Goal: Communication & Community: Participate in discussion

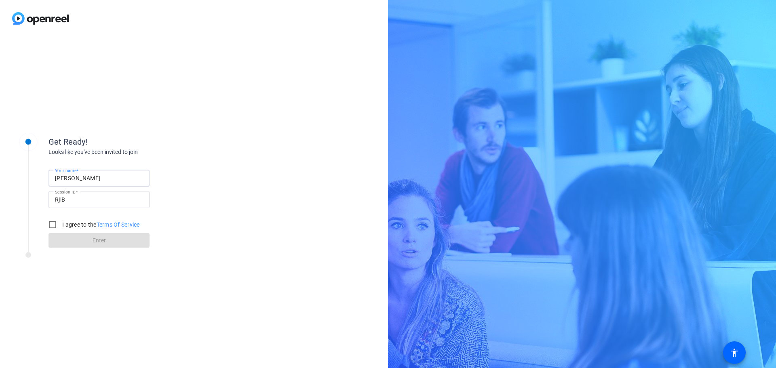
type input "Shira Kirshboim"
click at [31, 206] on div at bounding box center [28, 185] width 40 height 127
click at [55, 224] on input "I agree to the Terms Of Service" at bounding box center [52, 225] width 16 height 16
checkbox input "true"
click at [128, 243] on span at bounding box center [99, 240] width 101 height 19
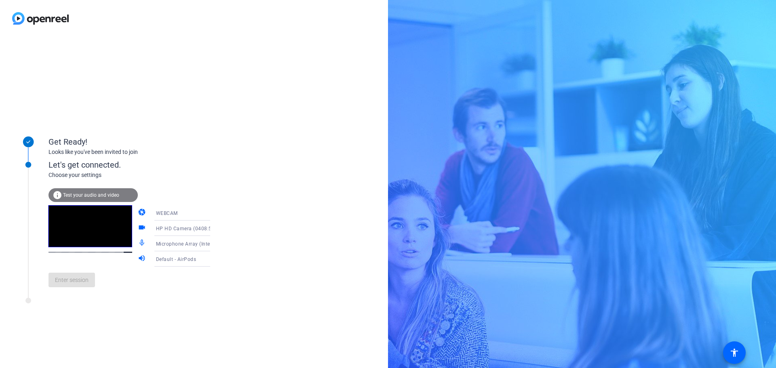
click at [71, 283] on div "Get Ready! Looks like you've been invited to join Let's get connected. Choose y…" at bounding box center [109, 203] width 202 height 162
click at [74, 285] on span at bounding box center [72, 279] width 46 height 19
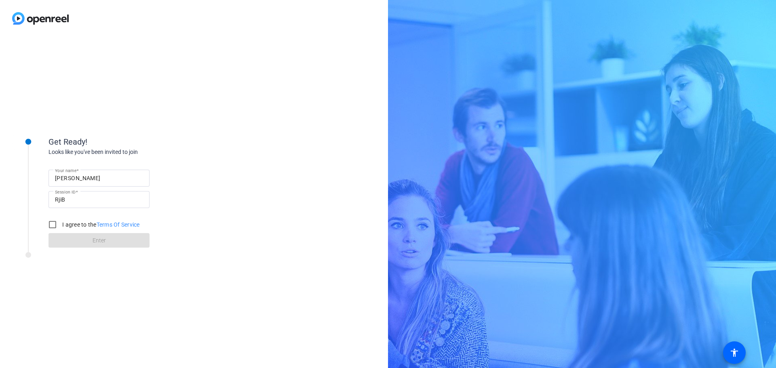
click at [82, 183] on input "[PERSON_NAME]" at bounding box center [99, 178] width 88 height 10
type input "Shira"
click at [52, 224] on input "I agree to the Terms Of Service" at bounding box center [52, 225] width 16 height 16
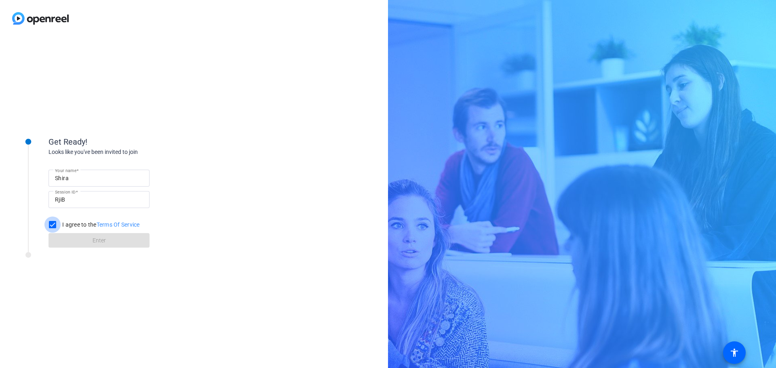
checkbox input "true"
click at [66, 240] on span at bounding box center [99, 240] width 101 height 19
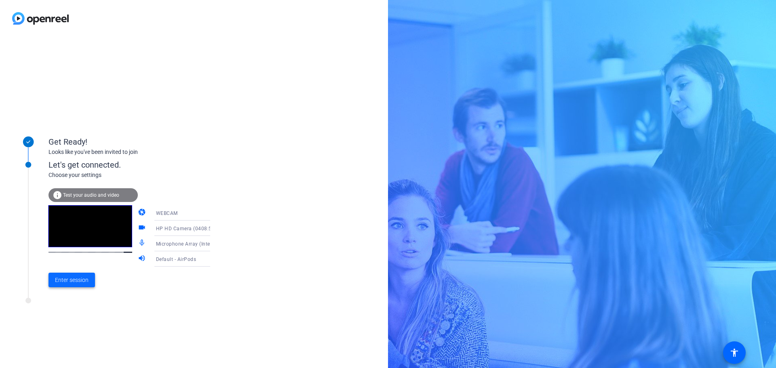
click at [64, 280] on span "Enter session" at bounding box center [72, 280] width 34 height 8
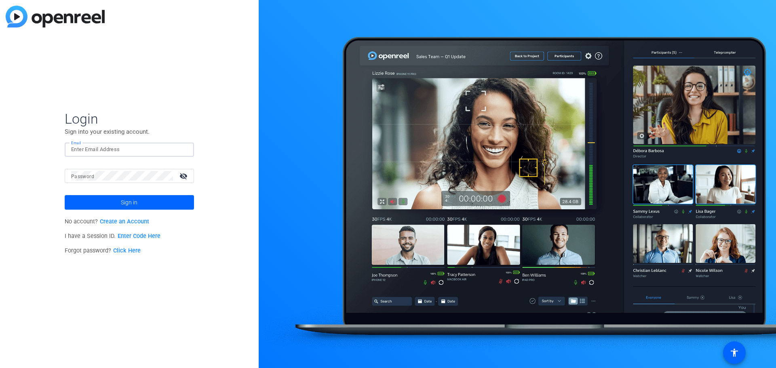
click at [86, 148] on input "Email" at bounding box center [129, 150] width 116 height 10
click at [33, 195] on div "Login Sign into your existing account. Email Password visibility_off Sign in No…" at bounding box center [129, 184] width 259 height 368
click at [138, 232] on p "I have a Session ID. Enter Code Here" at bounding box center [129, 236] width 129 height 15
click at [139, 236] on link "Enter Code Here" at bounding box center [139, 236] width 43 height 7
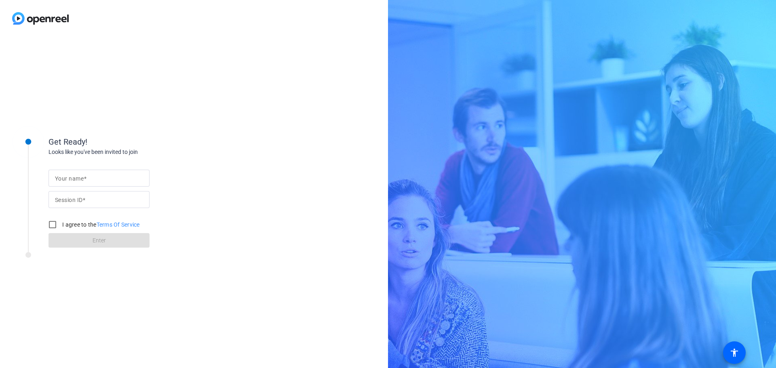
click at [69, 182] on input "Your name" at bounding box center [99, 178] width 88 height 10
type input "Shira"
paste input "Nh2X"
type input "Nh2X"
click at [51, 226] on input "I agree to the Terms Of Service" at bounding box center [52, 225] width 16 height 16
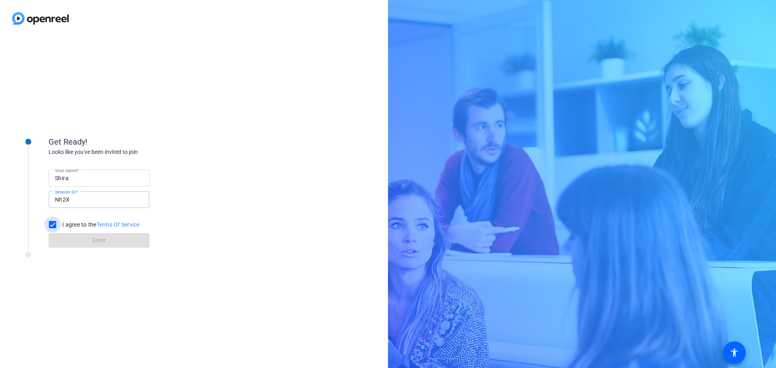
checkbox input "true"
click at [61, 239] on span at bounding box center [99, 240] width 101 height 19
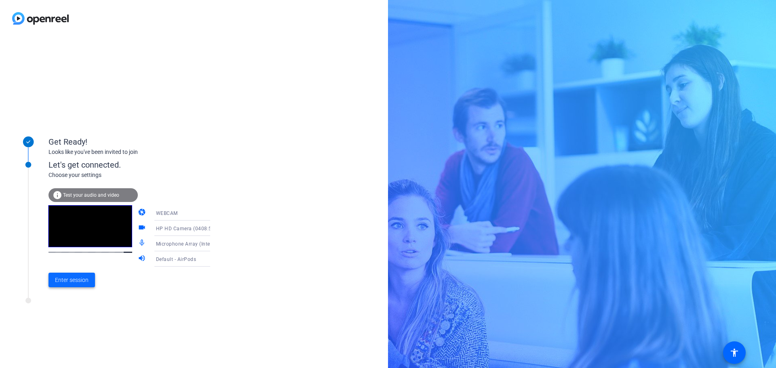
click at [70, 288] on span at bounding box center [72, 279] width 46 height 19
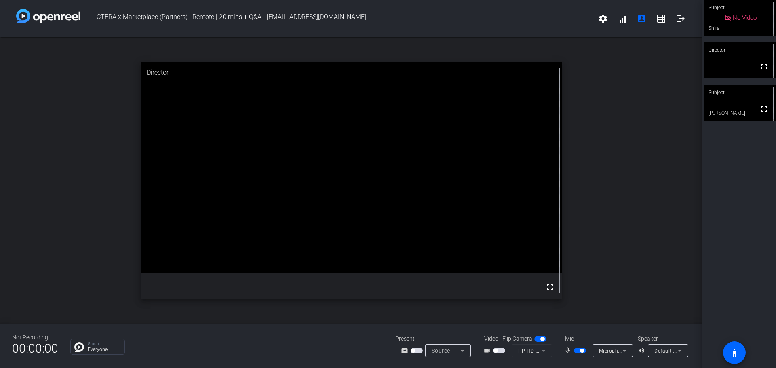
click at [578, 349] on span "button" at bounding box center [580, 351] width 12 height 6
click at [582, 350] on span "button" at bounding box center [580, 351] width 12 height 6
click at [578, 353] on span "button" at bounding box center [580, 351] width 12 height 6
click at [583, 350] on span "button" at bounding box center [580, 351] width 12 height 6
click at [575, 351] on span "button" at bounding box center [580, 351] width 12 height 6
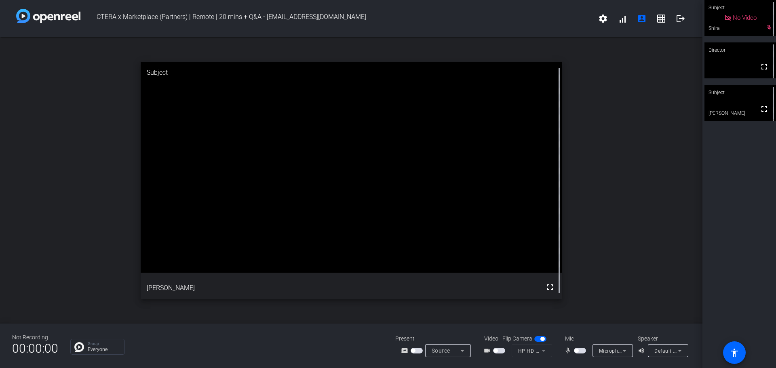
click at [583, 353] on span "button" at bounding box center [580, 351] width 12 height 6
click at [576, 352] on span "button" at bounding box center [580, 351] width 12 height 6
click at [583, 351] on span "button" at bounding box center [580, 351] width 12 height 6
click at [577, 351] on span "button" at bounding box center [580, 351] width 12 height 6
click at [583, 350] on span "button" at bounding box center [580, 351] width 12 height 6
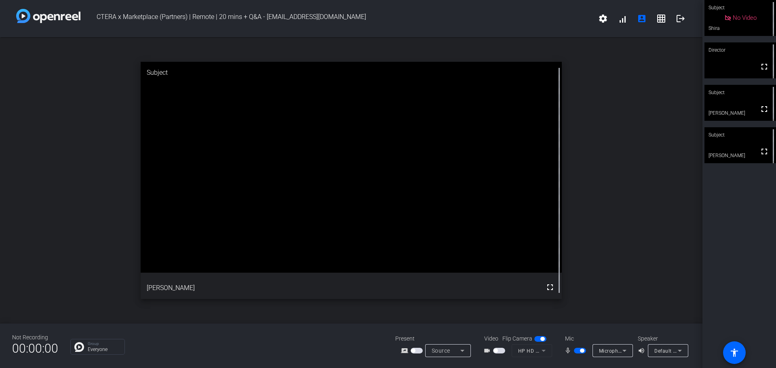
click at [577, 351] on span "button" at bounding box center [580, 351] width 12 height 6
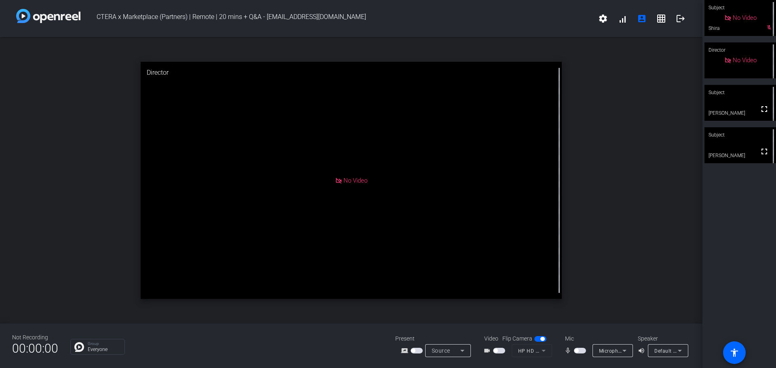
click at [734, 148] on video at bounding box center [741, 145] width 72 height 36
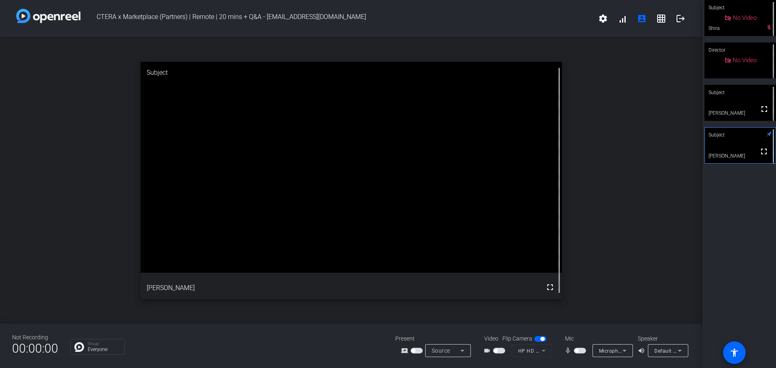
click at [735, 107] on video at bounding box center [741, 103] width 72 height 36
click at [731, 149] on video at bounding box center [741, 145] width 72 height 36
click at [733, 103] on video at bounding box center [741, 103] width 72 height 36
click at [725, 149] on video at bounding box center [741, 145] width 72 height 36
click at [724, 101] on video at bounding box center [741, 103] width 72 height 36
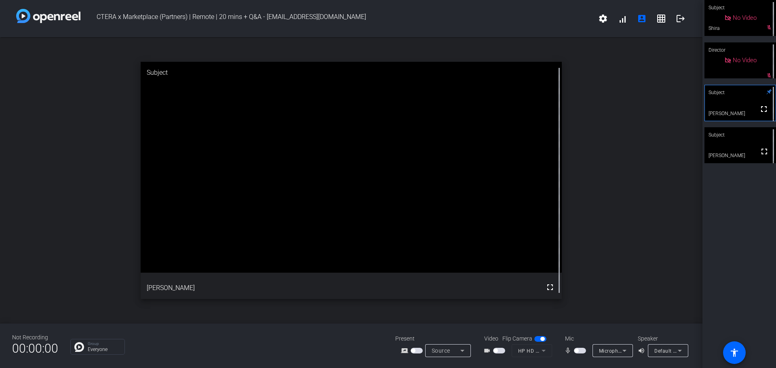
click at [734, 149] on video at bounding box center [741, 145] width 72 height 36
click at [738, 98] on div "Subject" at bounding box center [741, 92] width 72 height 15
click at [651, 121] on div "open_in_new Subject fullscreen Saimon Michelson" at bounding box center [351, 180] width 703 height 287
click at [308, 352] on div "Group Everyone" at bounding box center [226, 347] width 313 height 16
click at [581, 350] on span "button" at bounding box center [580, 351] width 12 height 6
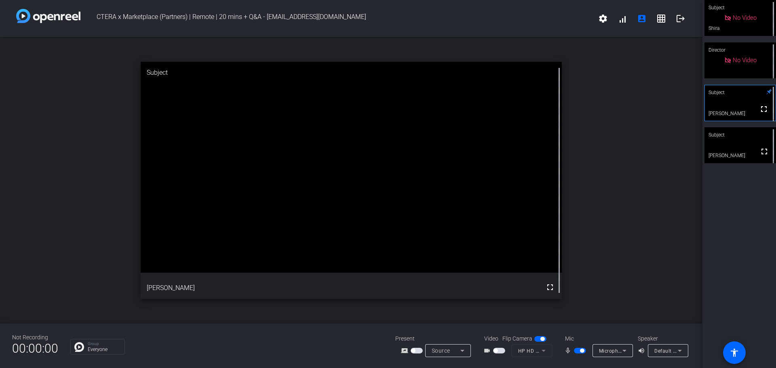
click at [581, 350] on span "button" at bounding box center [582, 351] width 4 height 4
click at [582, 350] on span "button" at bounding box center [580, 351] width 12 height 6
click at [575, 351] on span "button" at bounding box center [580, 351] width 12 height 6
click at [581, 351] on span "button" at bounding box center [580, 351] width 12 height 6
click at [577, 351] on span "button" at bounding box center [580, 351] width 12 height 6
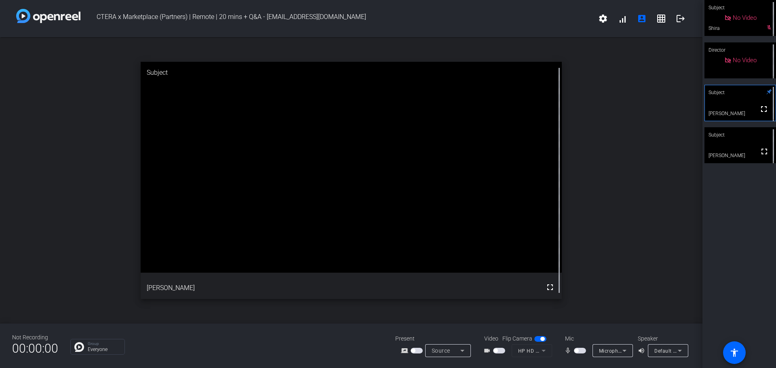
click at [582, 352] on span "button" at bounding box center [580, 351] width 12 height 6
click at [578, 352] on span "button" at bounding box center [580, 351] width 12 height 6
click at [730, 146] on video at bounding box center [741, 145] width 72 height 36
click at [729, 101] on video at bounding box center [741, 103] width 72 height 36
click at [582, 351] on span "button" at bounding box center [580, 351] width 12 height 6
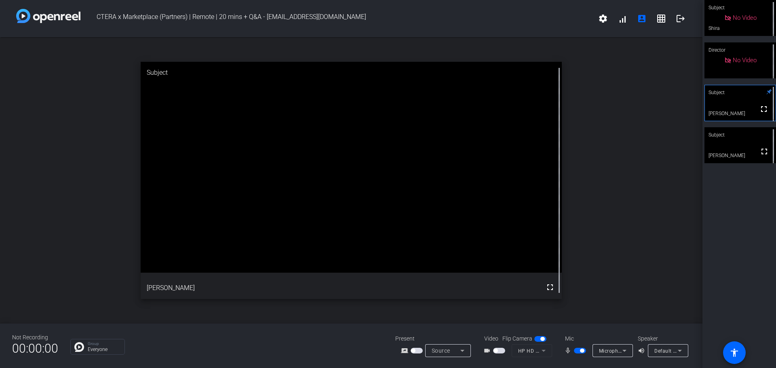
click at [578, 351] on span "button" at bounding box center [580, 351] width 12 height 6
click at [732, 143] on video at bounding box center [741, 145] width 72 height 36
click at [720, 95] on div "Subject" at bounding box center [741, 92] width 72 height 15
click at [735, 150] on video at bounding box center [741, 145] width 72 height 36
click at [730, 107] on video at bounding box center [741, 103] width 72 height 36
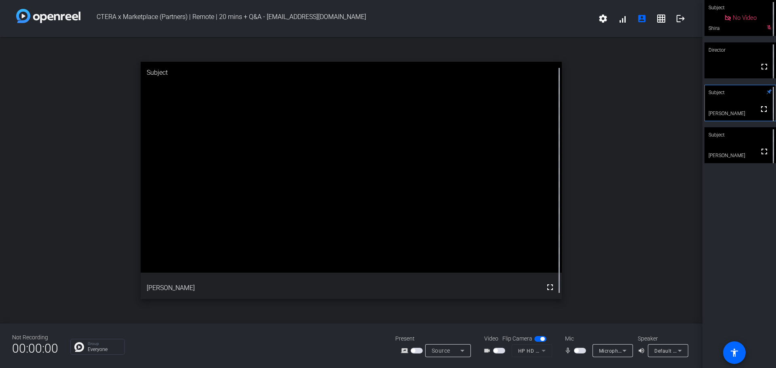
click at [733, 148] on video at bounding box center [741, 145] width 72 height 36
click at [733, 148] on video at bounding box center [740, 146] width 71 height 36
